Goal: Check status

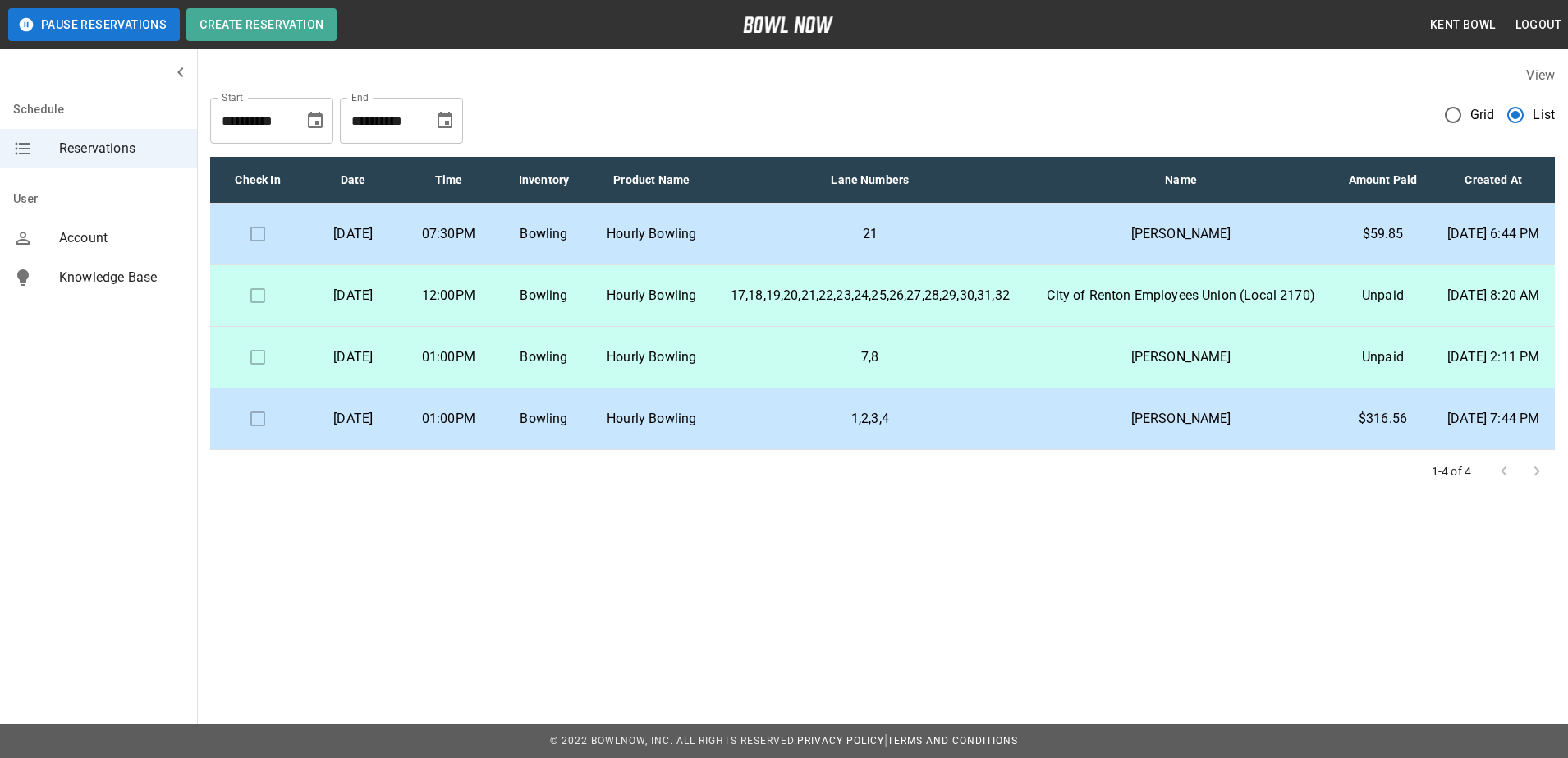
click at [1123, 367] on p "[PERSON_NAME]" at bounding box center [1181, 358] width 279 height 20
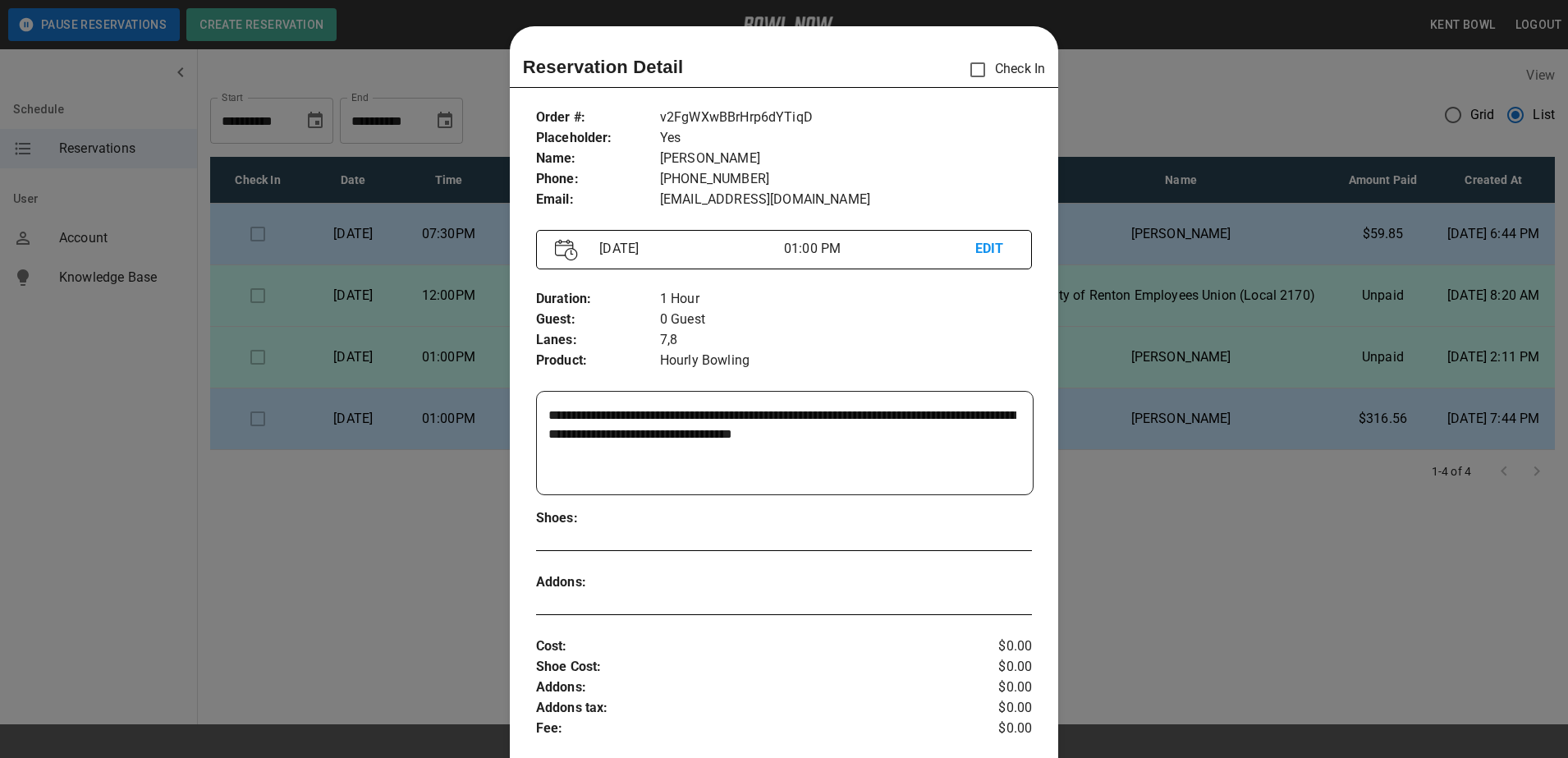
scroll to position [26, 0]
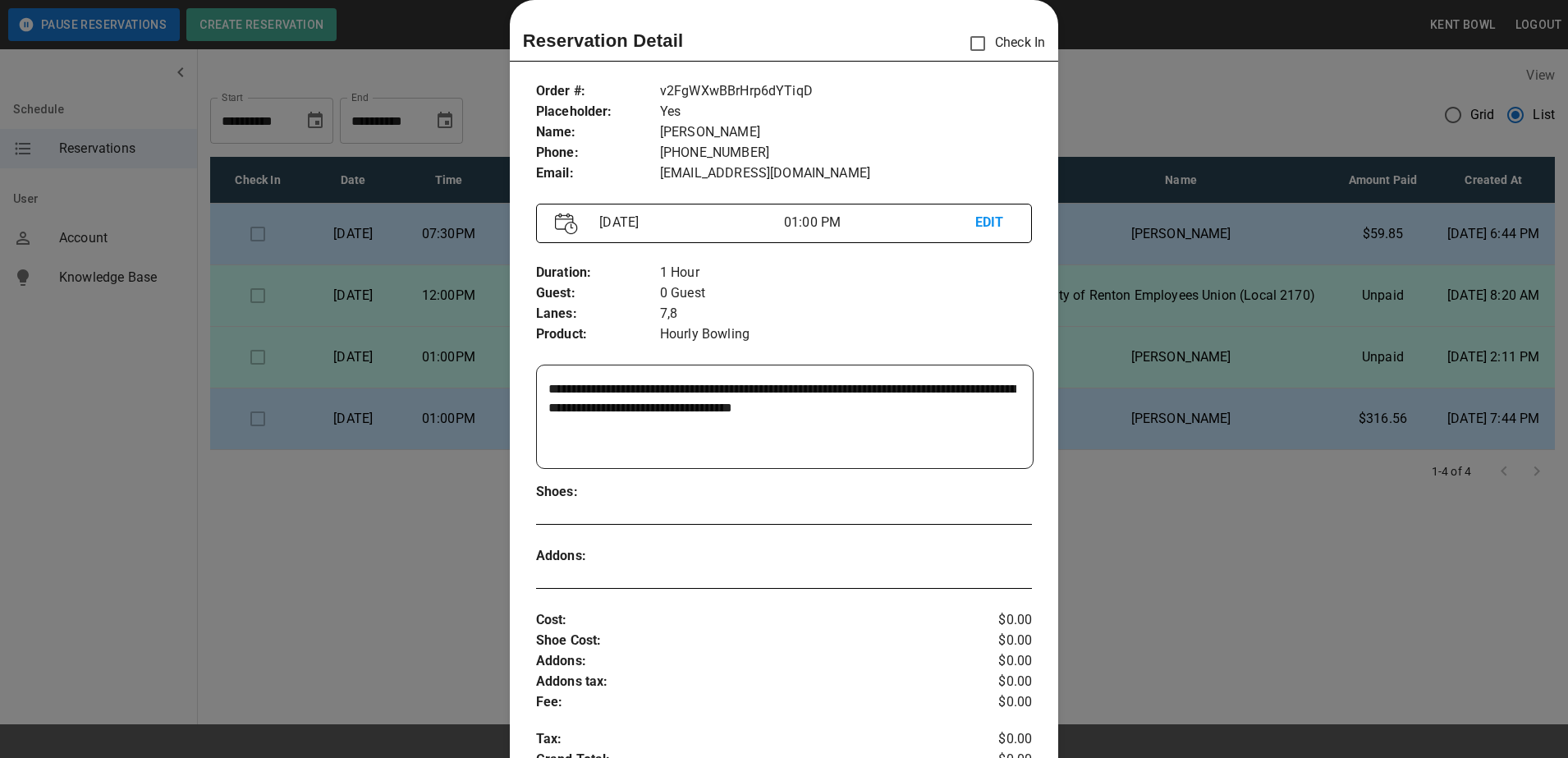
click at [1134, 60] on div at bounding box center [784, 379] width 1568 height 758
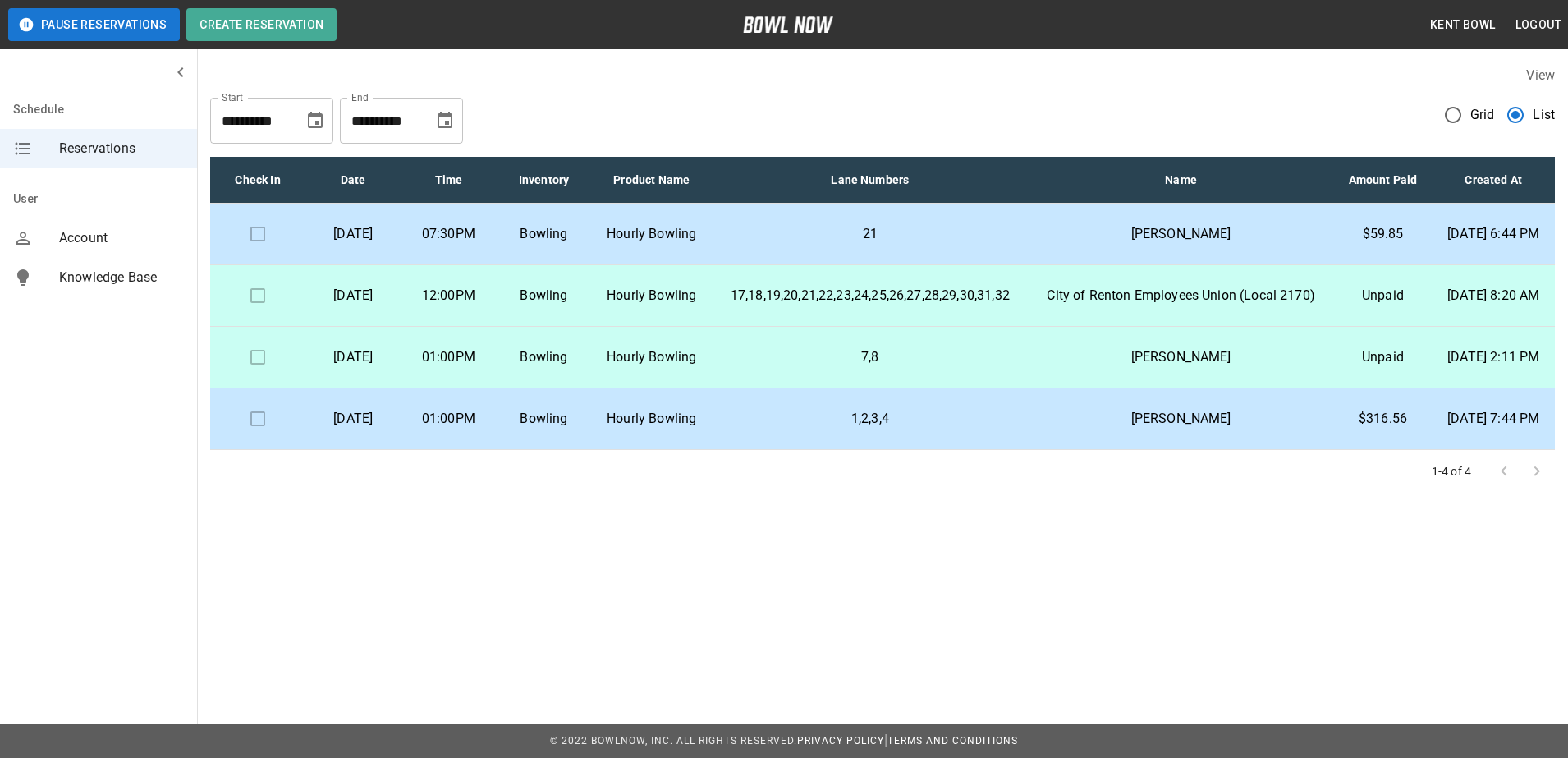
click at [932, 450] on td "1,2,3,4" at bounding box center [869, 419] width 317 height 62
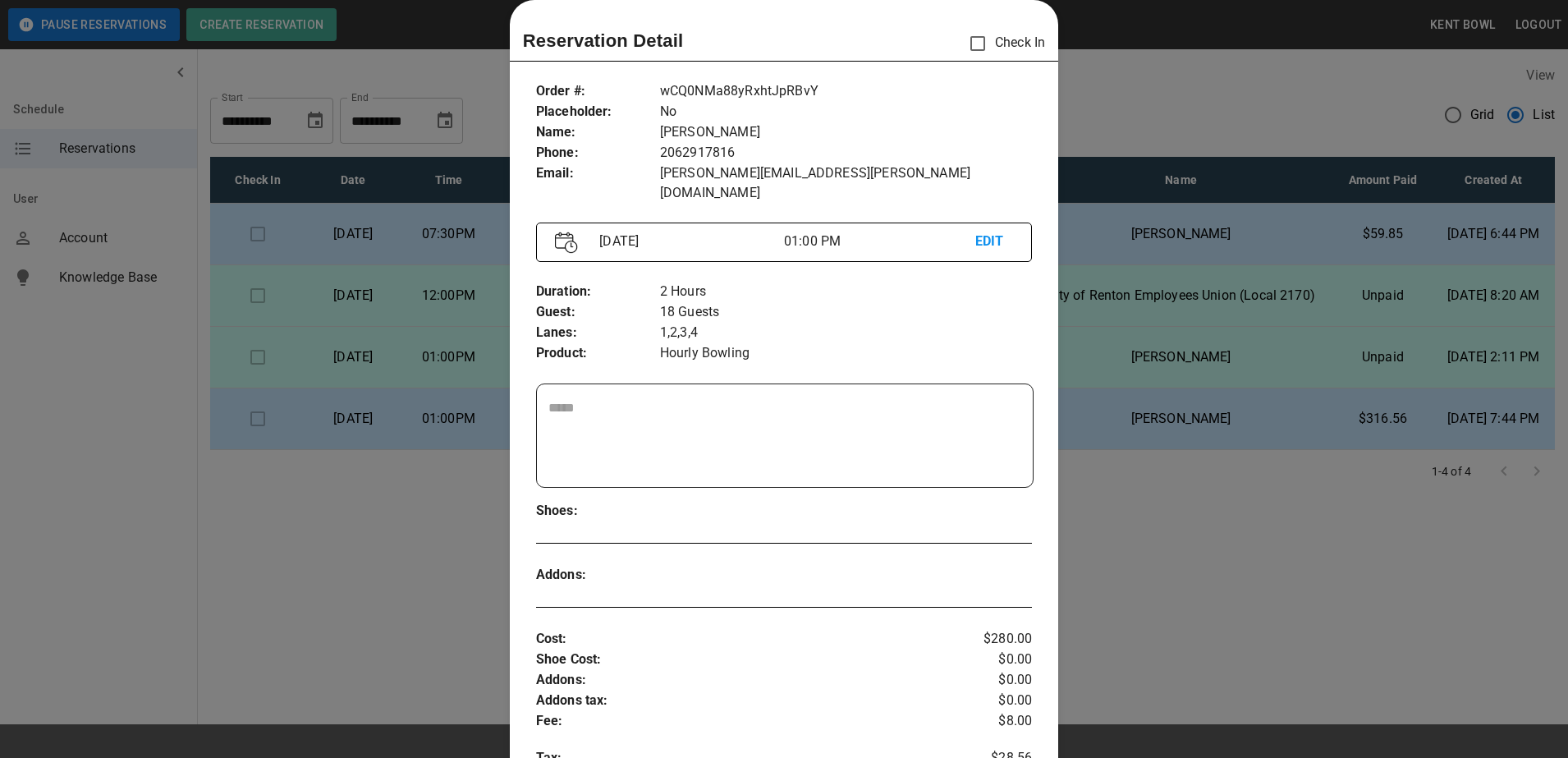
click at [1220, 512] on div at bounding box center [784, 379] width 1568 height 758
